Goal: Navigation & Orientation: Find specific page/section

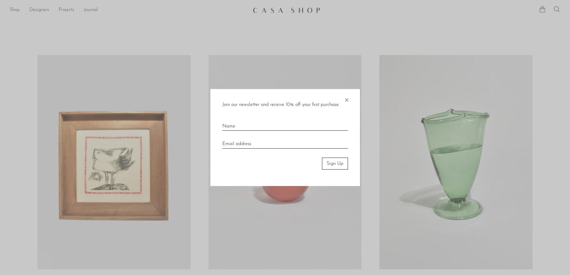
click at [344, 101] on span "×" at bounding box center [346, 98] width 6 height 19
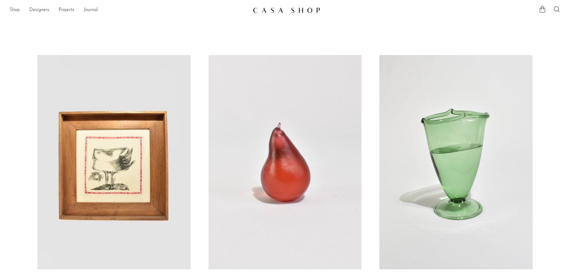
click at [15, 8] on link "Shop" at bounding box center [15, 10] width 10 height 8
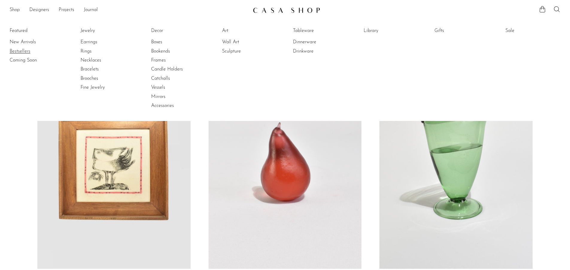
click at [25, 52] on link "Bestsellers" at bounding box center [32, 51] width 45 height 7
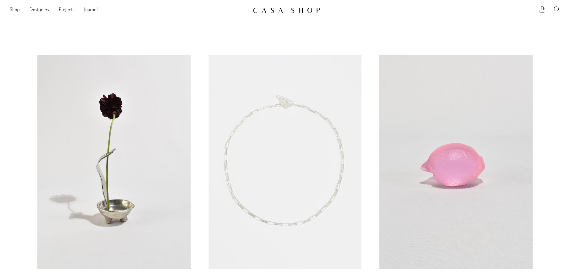
click at [16, 8] on link "Shop" at bounding box center [15, 10] width 10 height 8
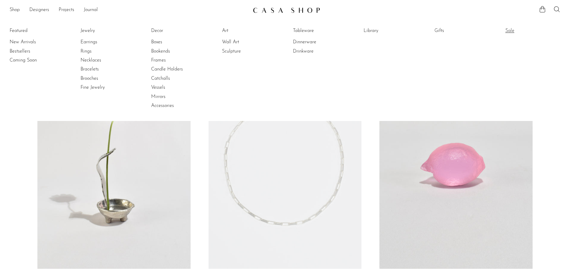
click at [513, 28] on link "Sale" at bounding box center [527, 31] width 45 height 7
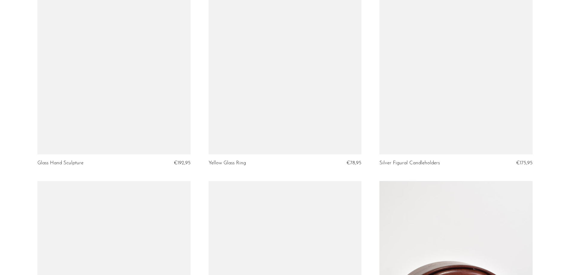
scroll to position [837, 0]
